Goal: Transaction & Acquisition: Purchase product/service

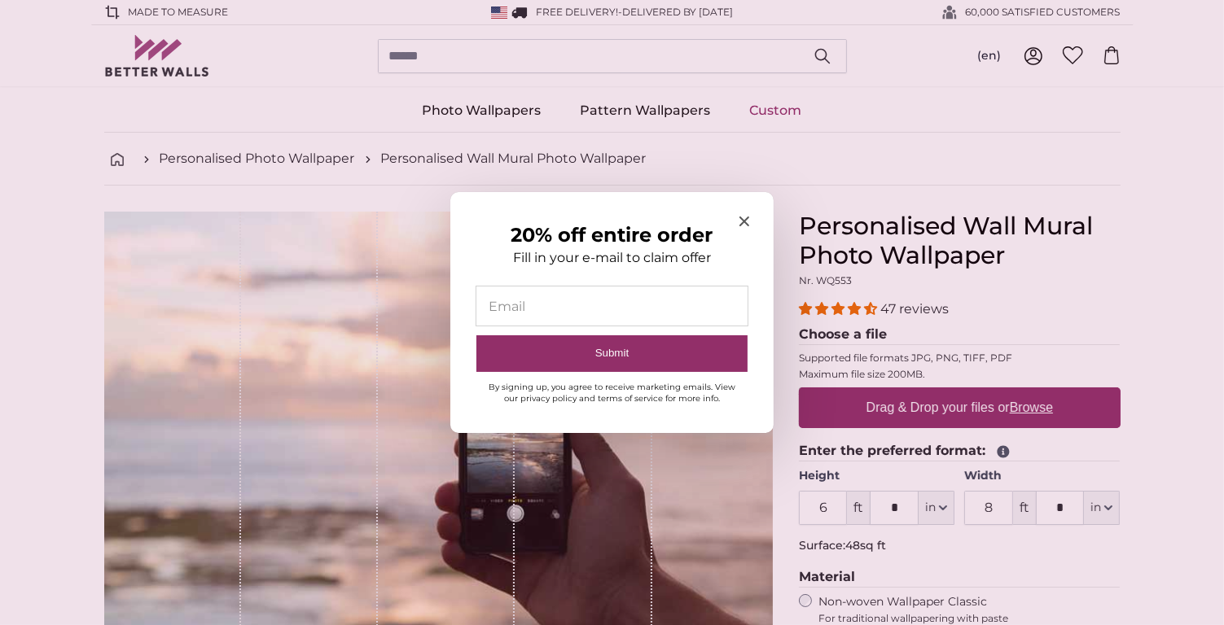
click at [520, 299] on input "20% off entire order" at bounding box center [611, 306] width 271 height 39
click at [511, 307] on input "20% off entire order" at bounding box center [611, 306] width 271 height 39
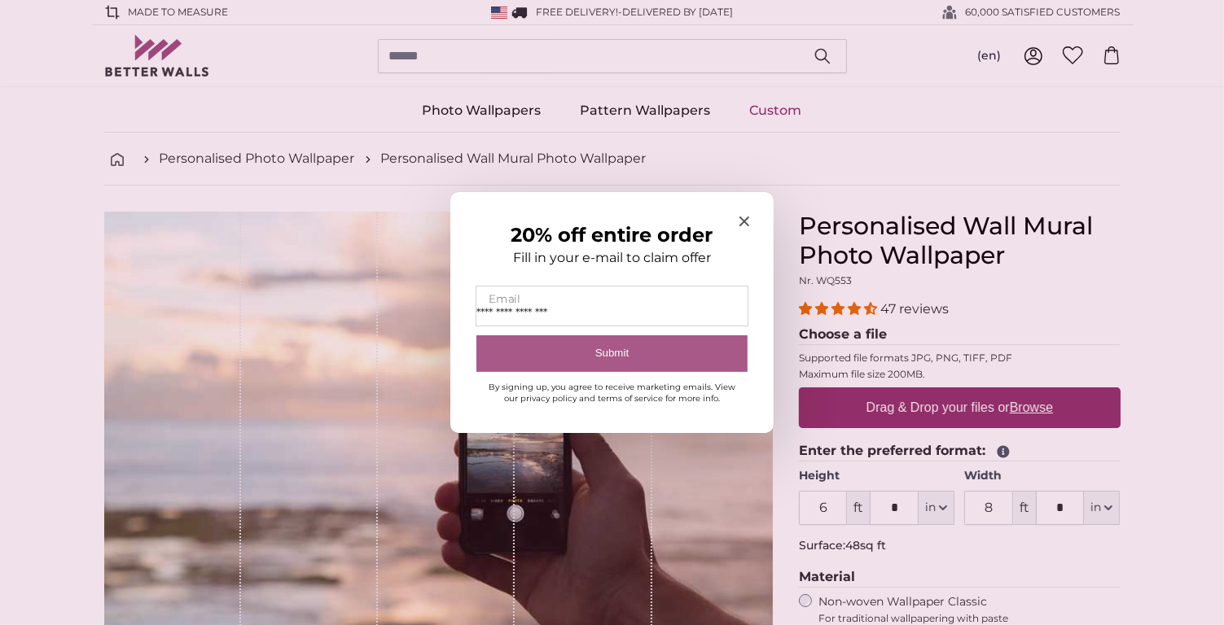
type input "**********"
click at [634, 352] on button "Submit" at bounding box center [611, 354] width 271 height 37
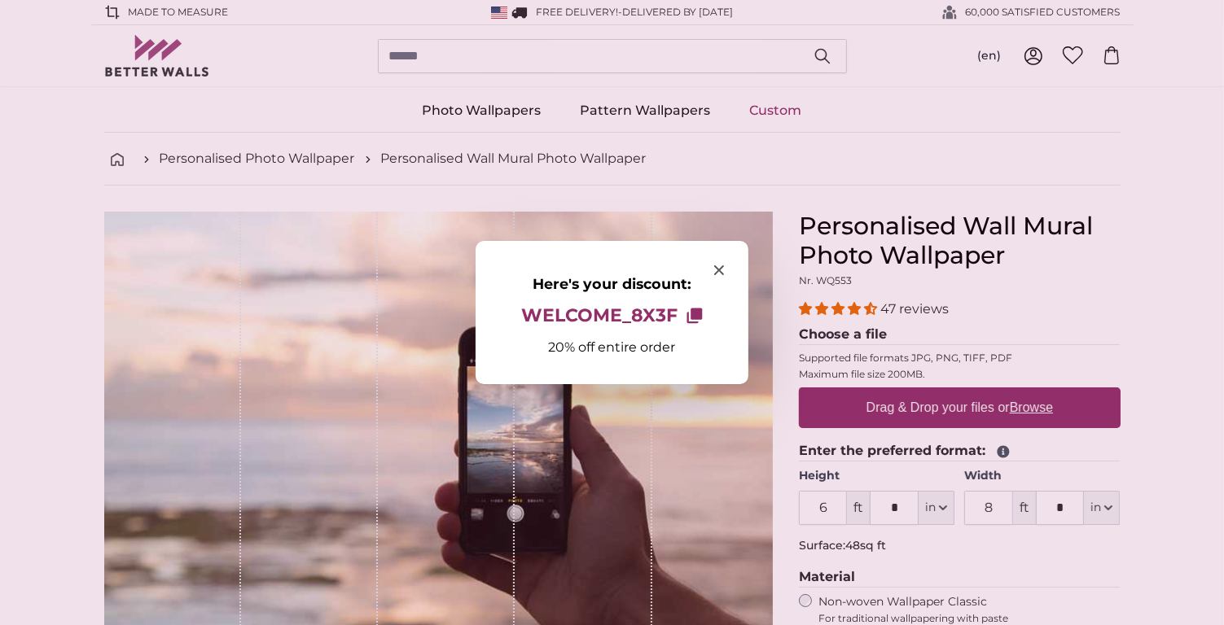
click at [884, 406] on div at bounding box center [612, 312] width 1224 height 625
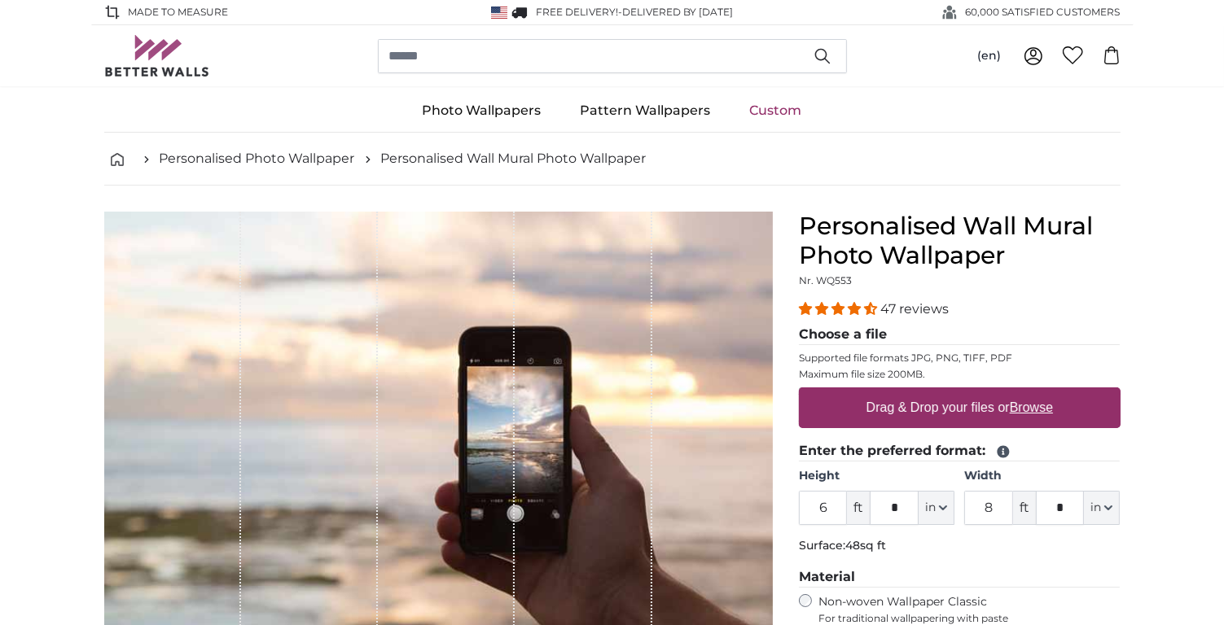
click at [1034, 405] on u "Browse" at bounding box center [1031, 408] width 43 height 14
click at [1034, 393] on input "Drag & Drop your files or Browse" at bounding box center [960, 390] width 322 height 5
type input "**********"
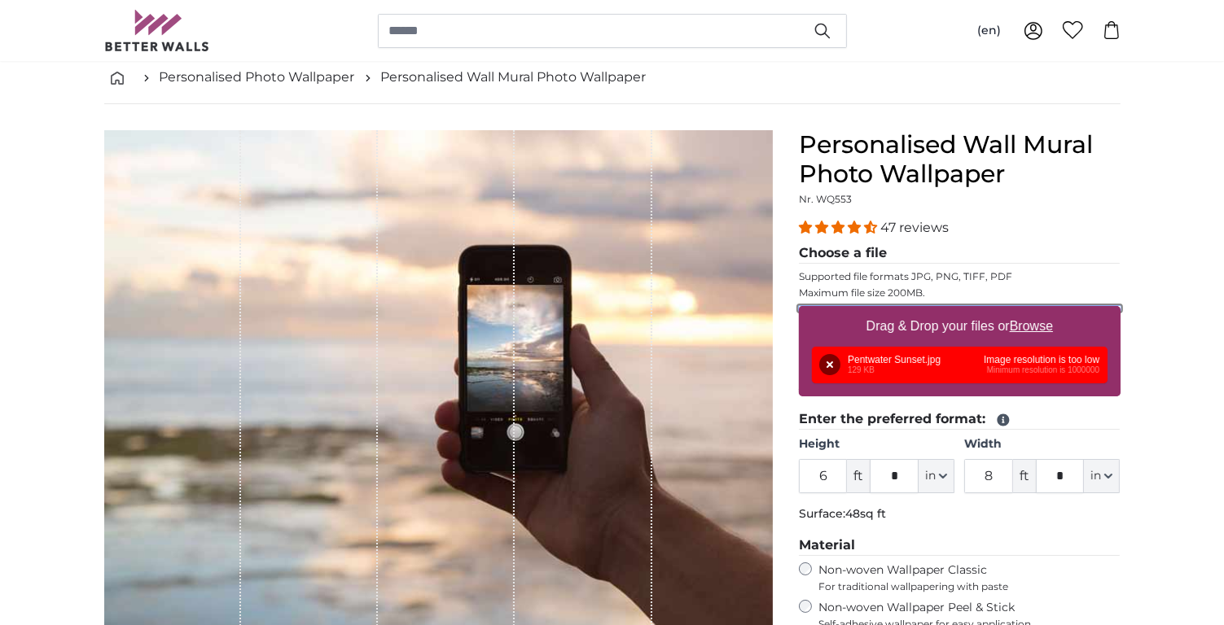
scroll to position [163, 0]
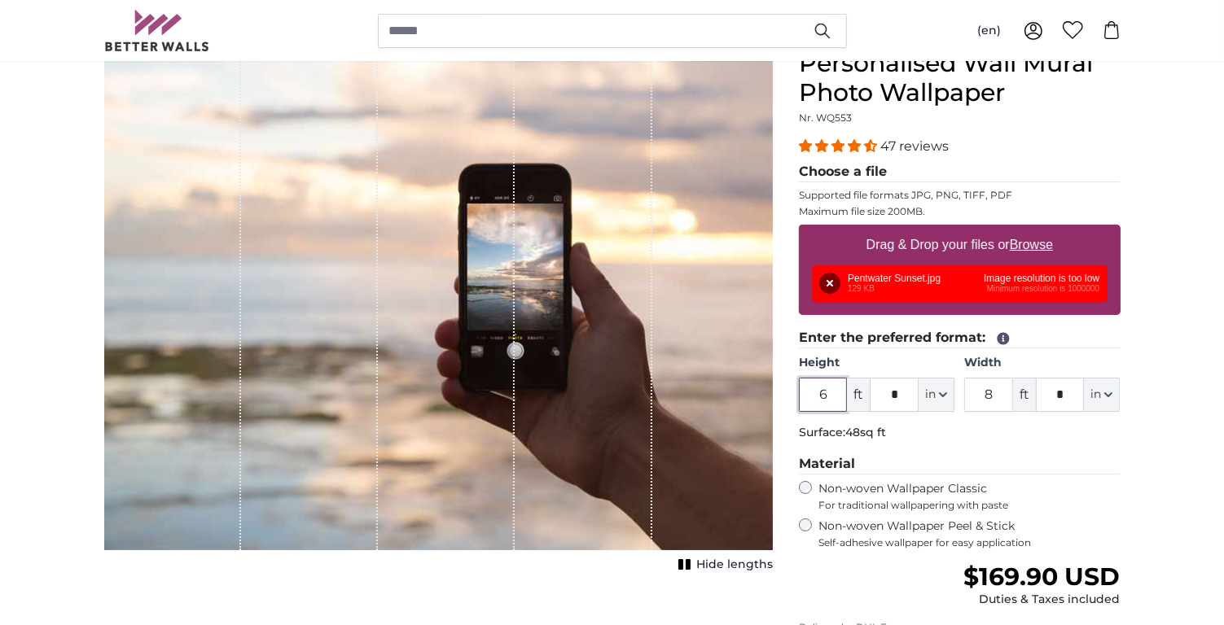
drag, startPoint x: 831, startPoint y: 402, endPoint x: 818, endPoint y: 399, distance: 13.3
click at [818, 399] on input "6" at bounding box center [823, 395] width 49 height 34
type input "5"
drag, startPoint x: 997, startPoint y: 389, endPoint x: 985, endPoint y: 393, distance: 12.9
click at [985, 393] on input "8" at bounding box center [988, 395] width 49 height 34
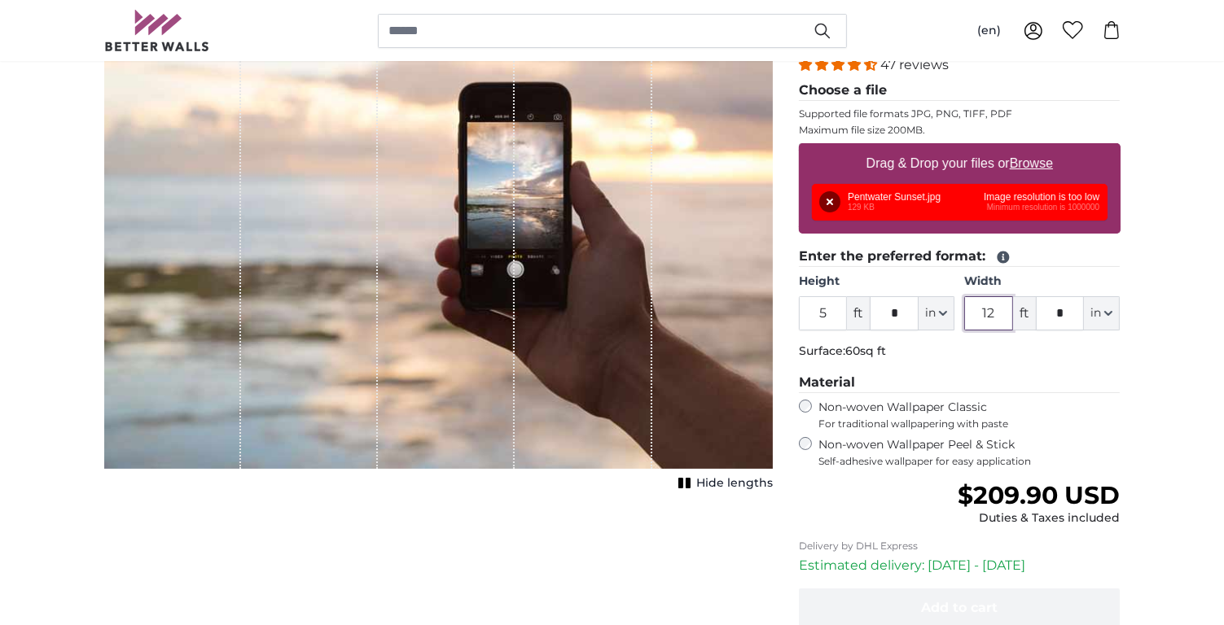
scroll to position [244, 0]
type input "12"
click at [877, 200] on div "Remove Retry Remove Upload Cancel Retry Remove Pentwater Sunset.jpg 129 KB Imag…" at bounding box center [960, 202] width 296 height 37
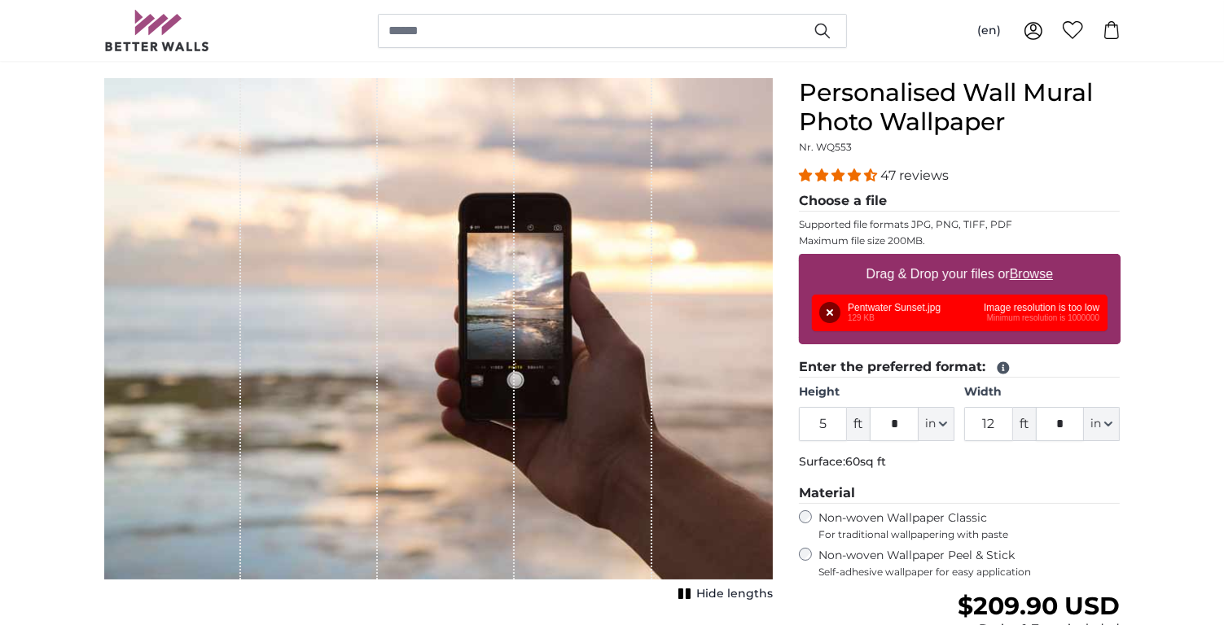
scroll to position [163, 0]
